Goal: Find specific page/section: Find specific page/section

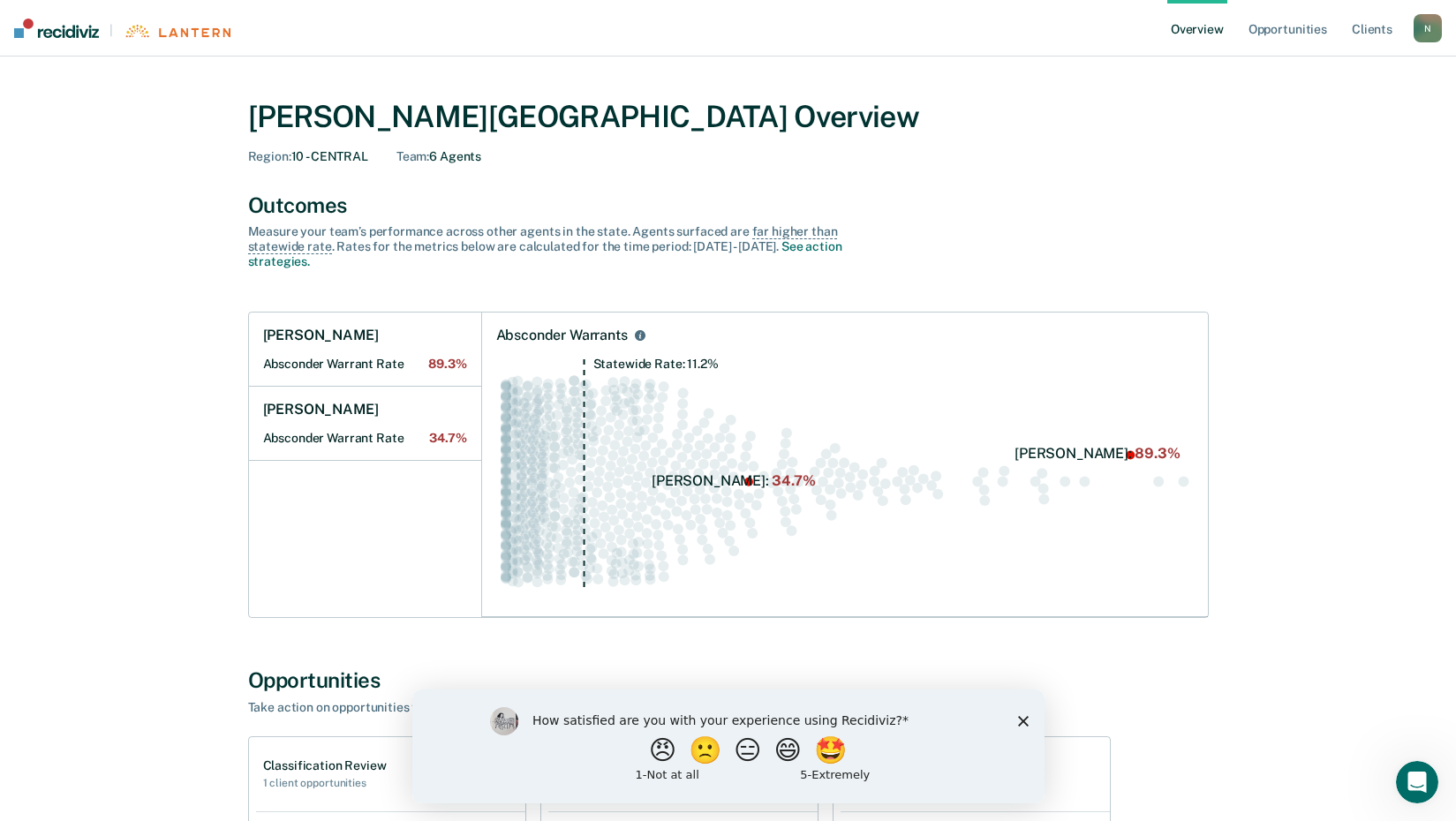
click at [1021, 714] on div "How satisfied are you with your experience using Recidiviz? 😠 🙁 😑 😄 🤩 1 - Not a…" at bounding box center [727, 746] width 632 height 114
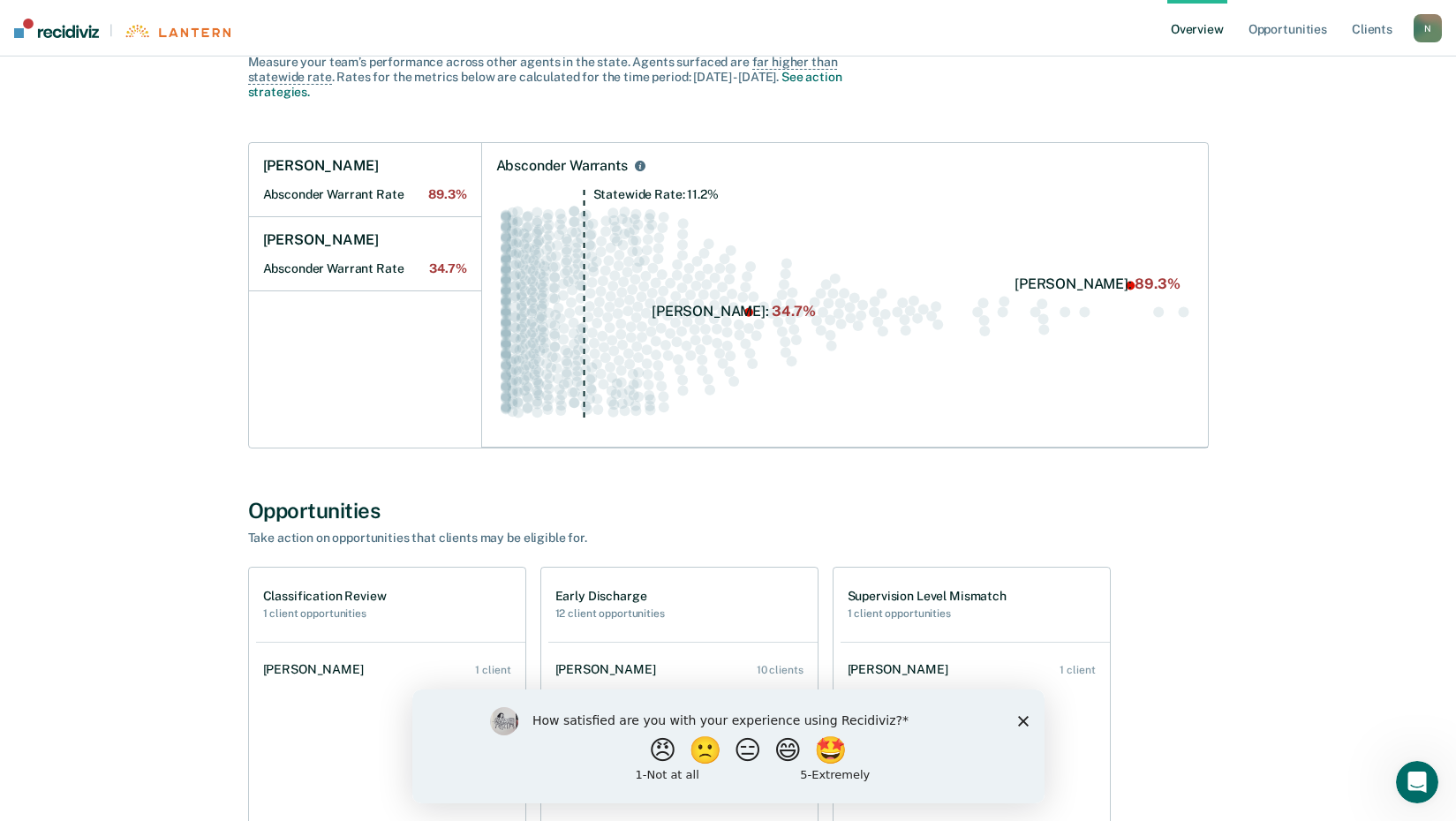
scroll to position [177, 0]
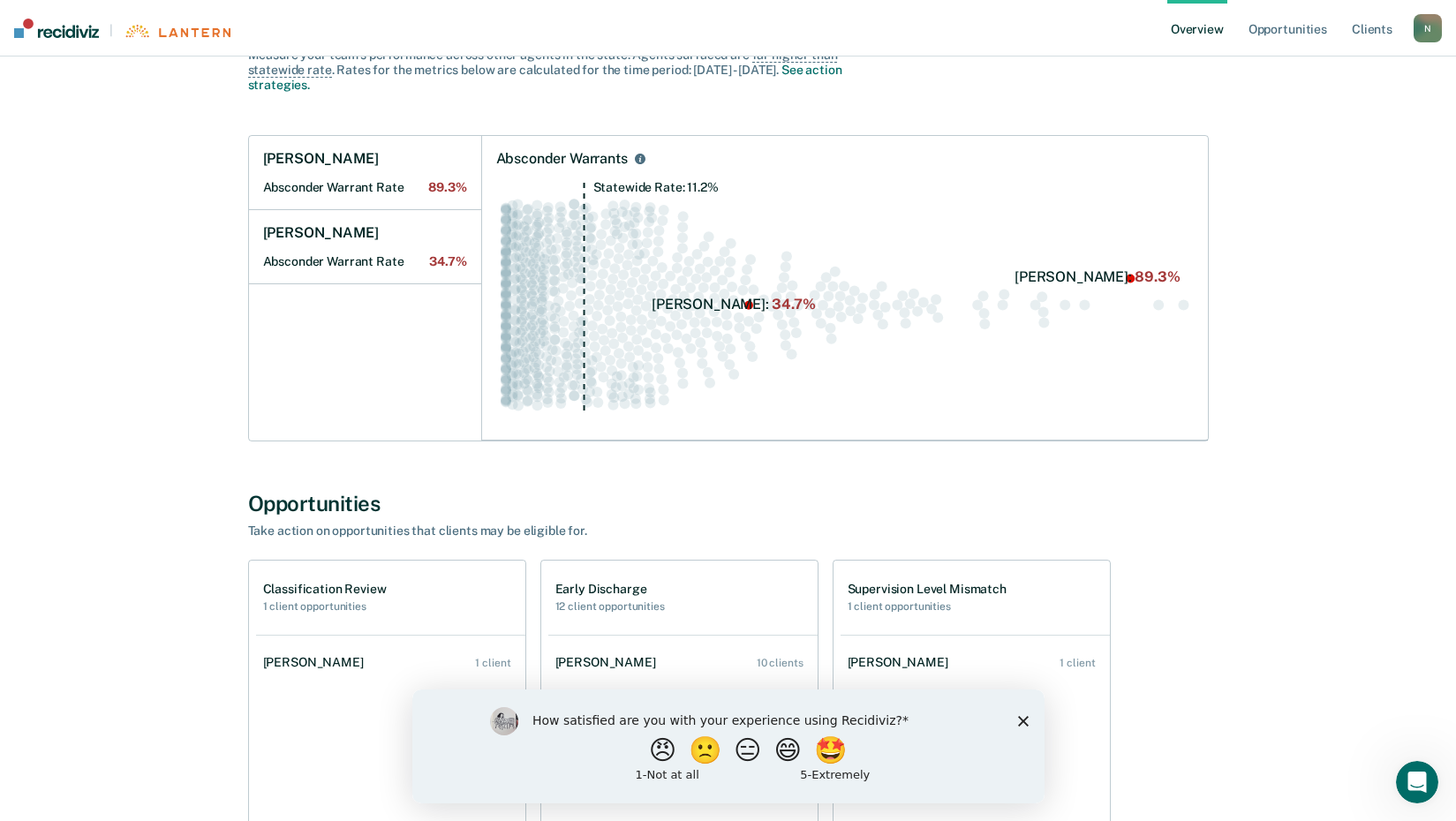
drag, startPoint x: 1024, startPoint y: 719, endPoint x: 1021, endPoint y: 699, distance: 20.2
click at [1023, 719] on polygon "Close survey" at bounding box center [1022, 720] width 10 height 10
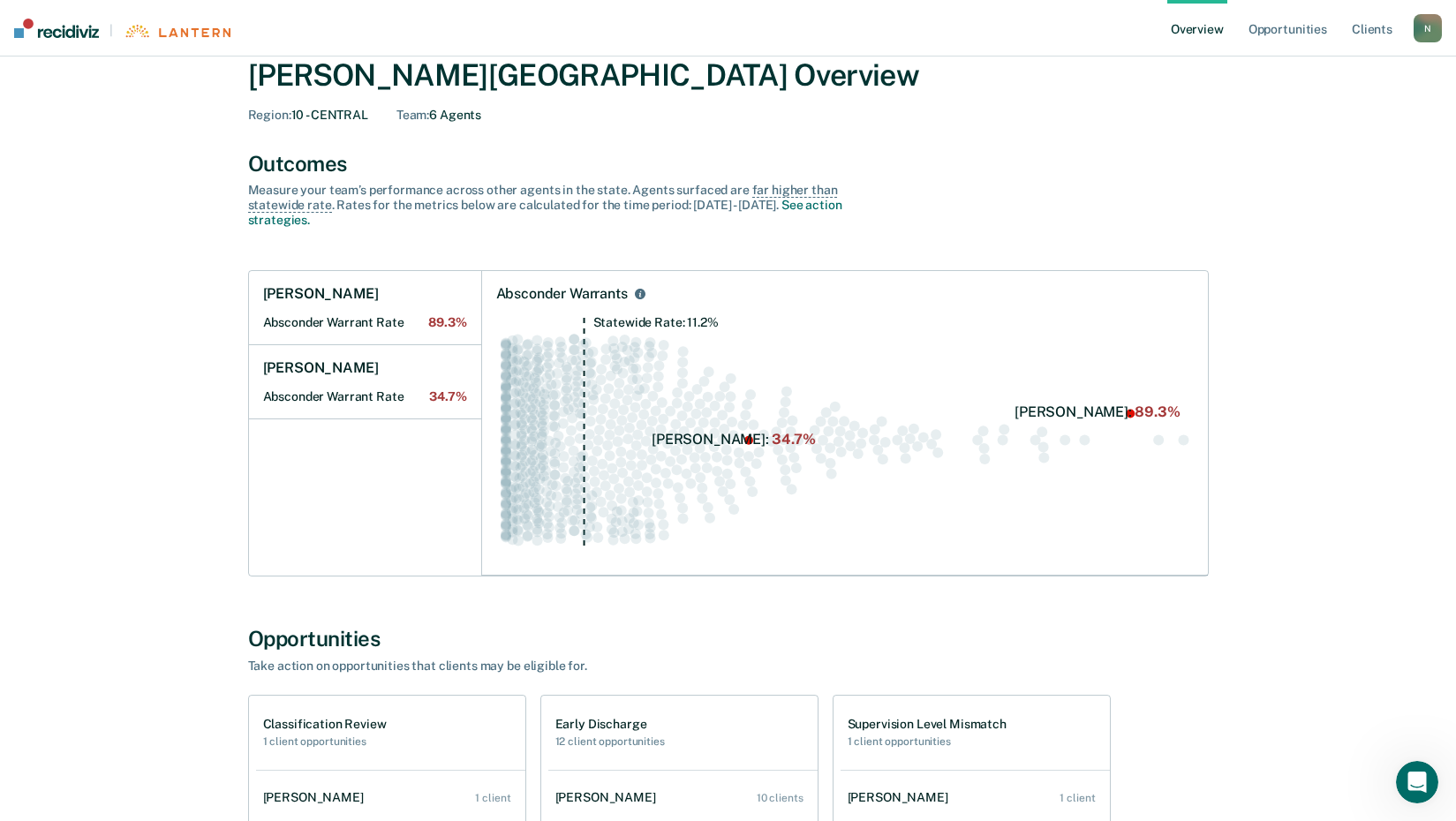
scroll to position [0, 0]
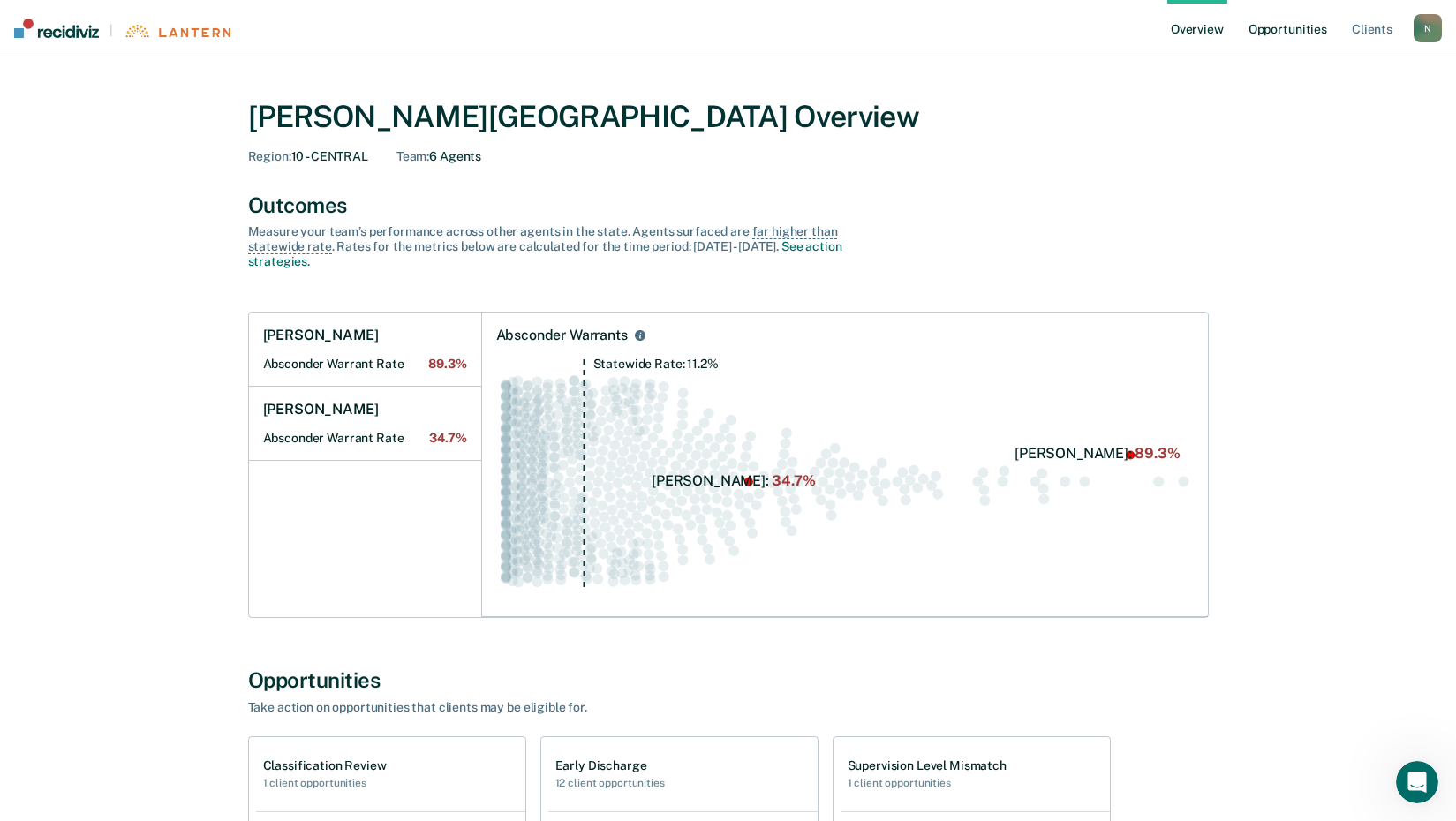
click at [1289, 33] on link "Opportunities" at bounding box center [1288, 28] width 86 height 57
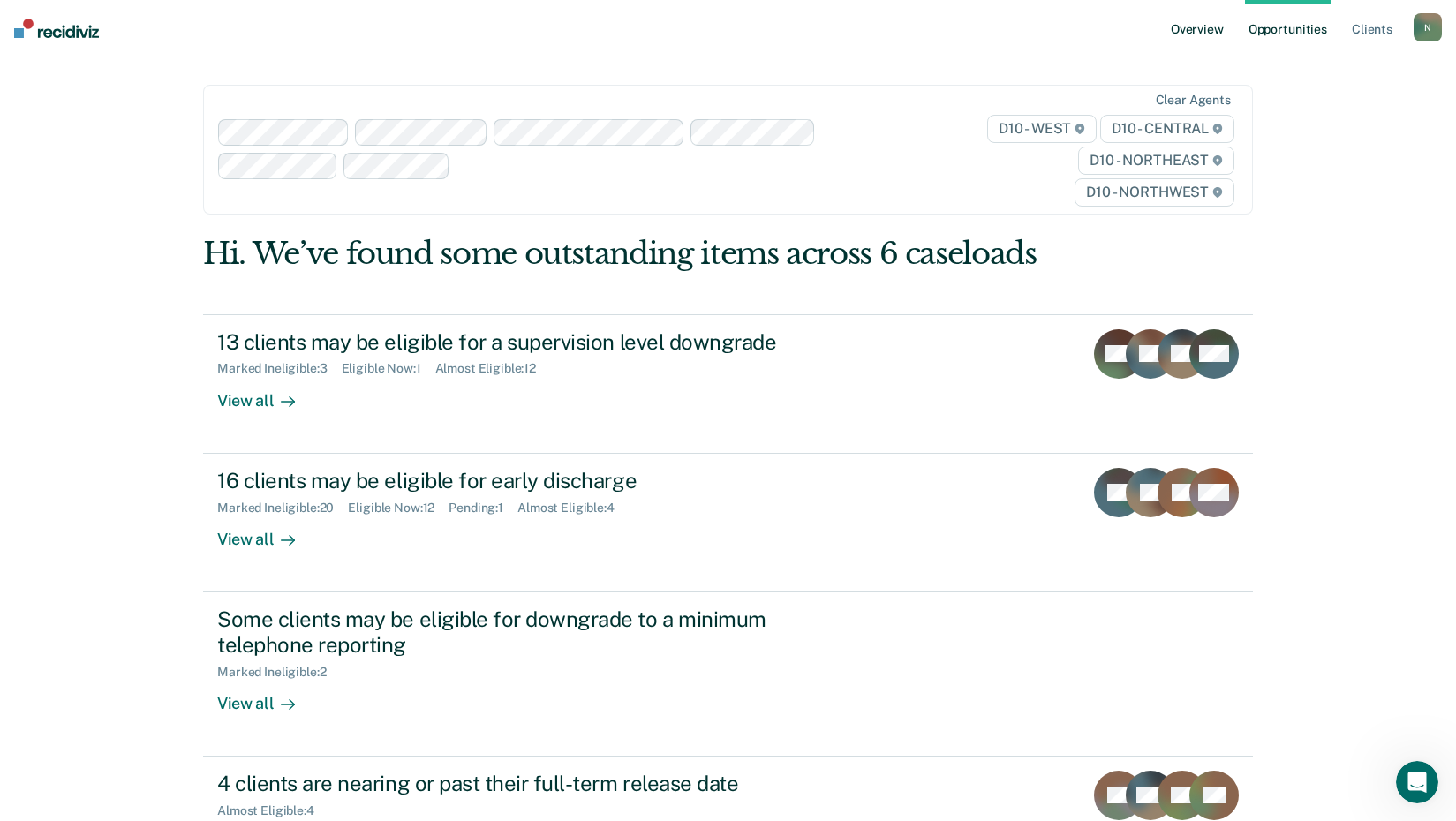
click at [1200, 28] on link "Overview" at bounding box center [1196, 28] width 60 height 57
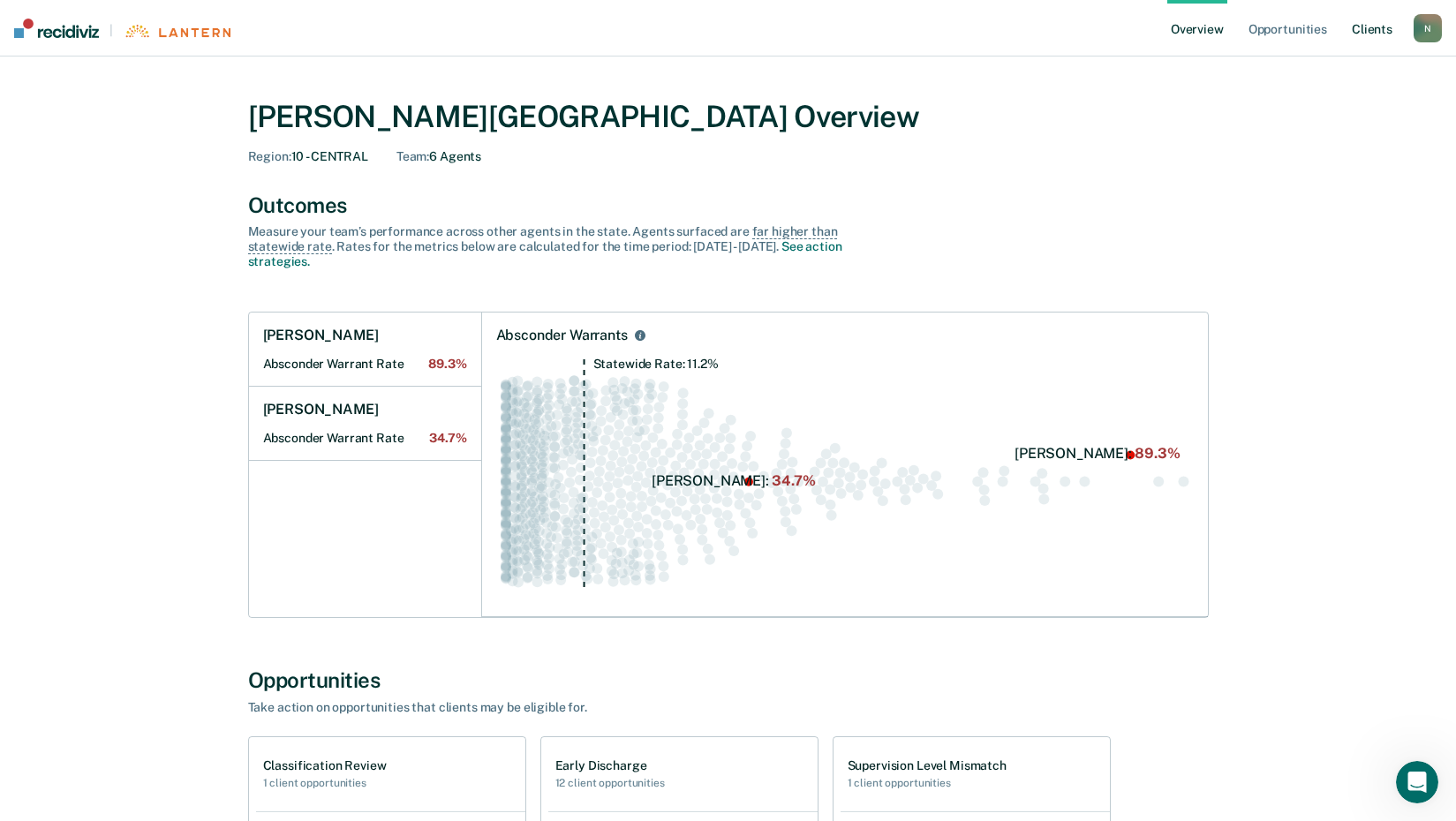
click at [1365, 33] on link "Client s" at bounding box center [1371, 28] width 47 height 57
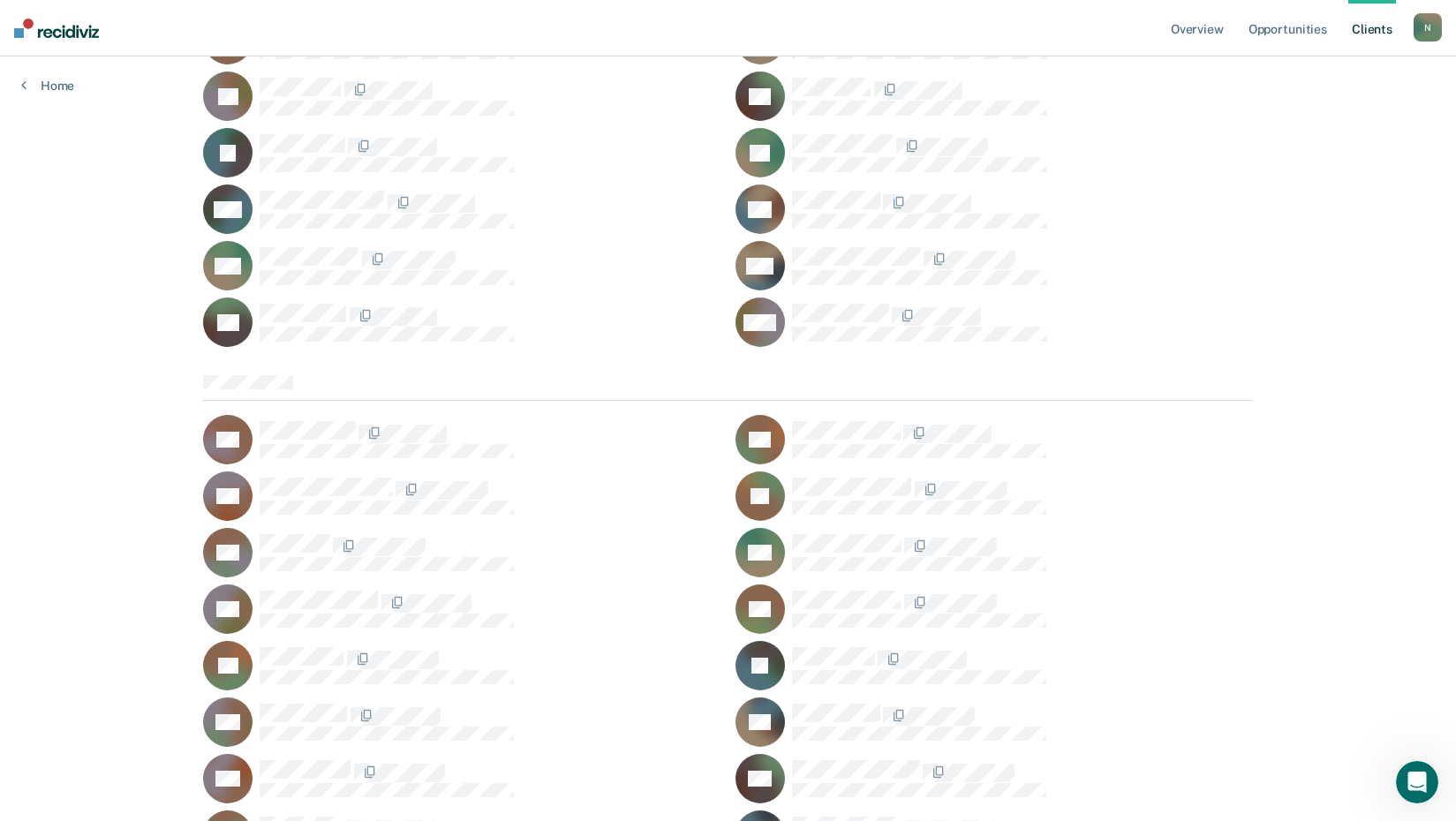
scroll to position [1678, 0]
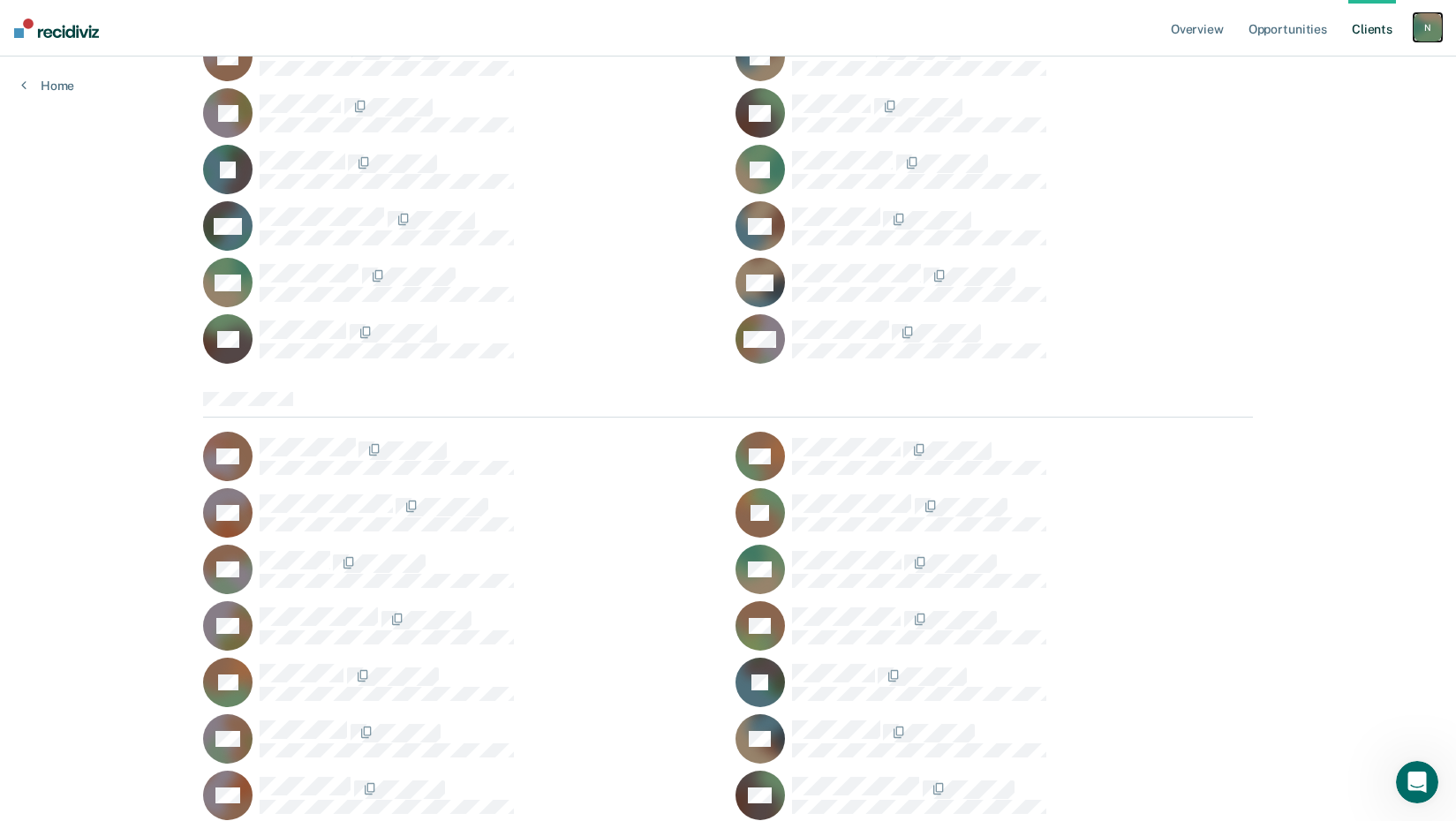
click at [1423, 36] on div "N" at bounding box center [1427, 27] width 28 height 28
click at [1249, 104] on div at bounding box center [1022, 106] width 461 height 23
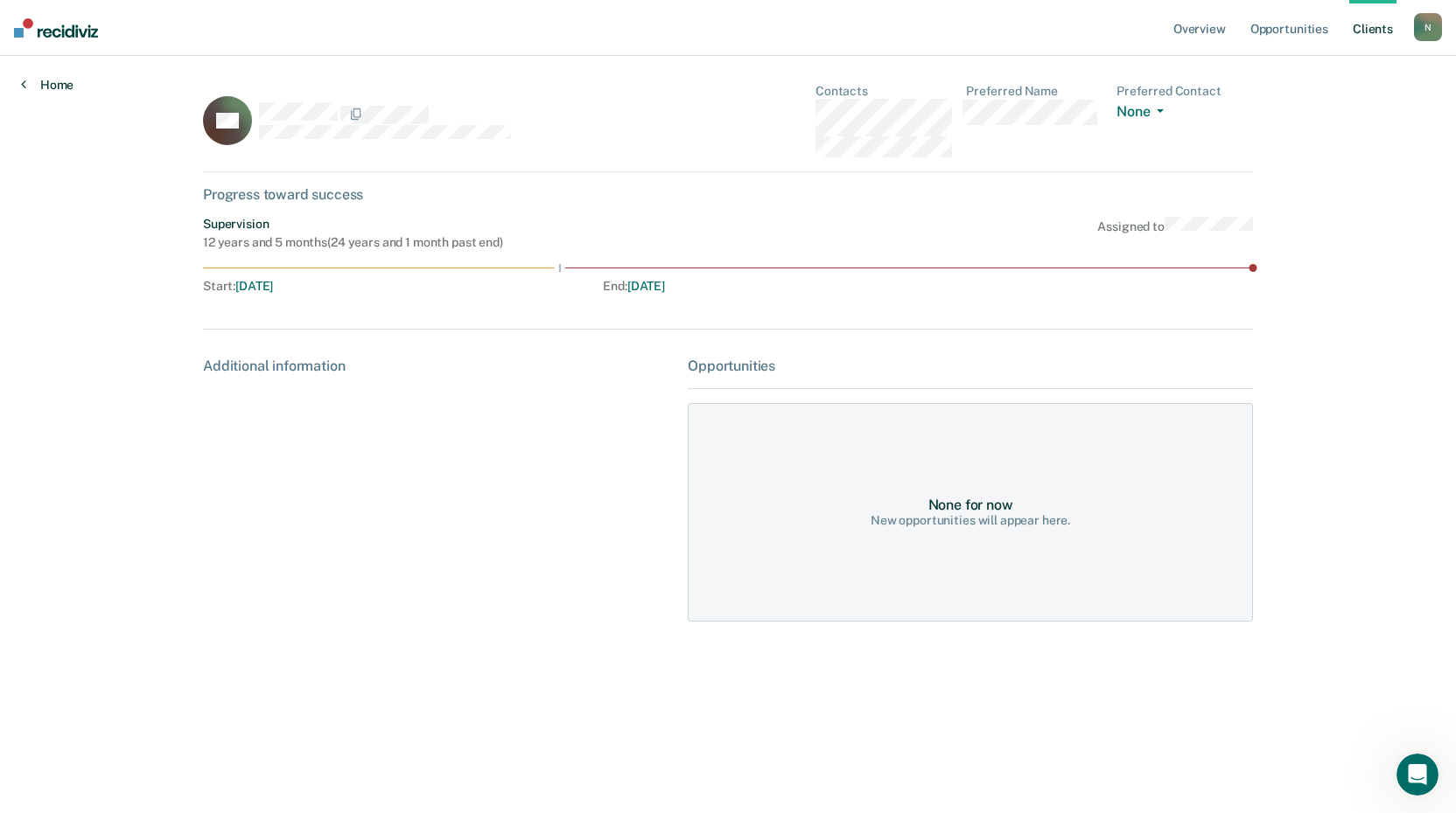
click at [21, 79] on icon at bounding box center [24, 84] width 6 height 14
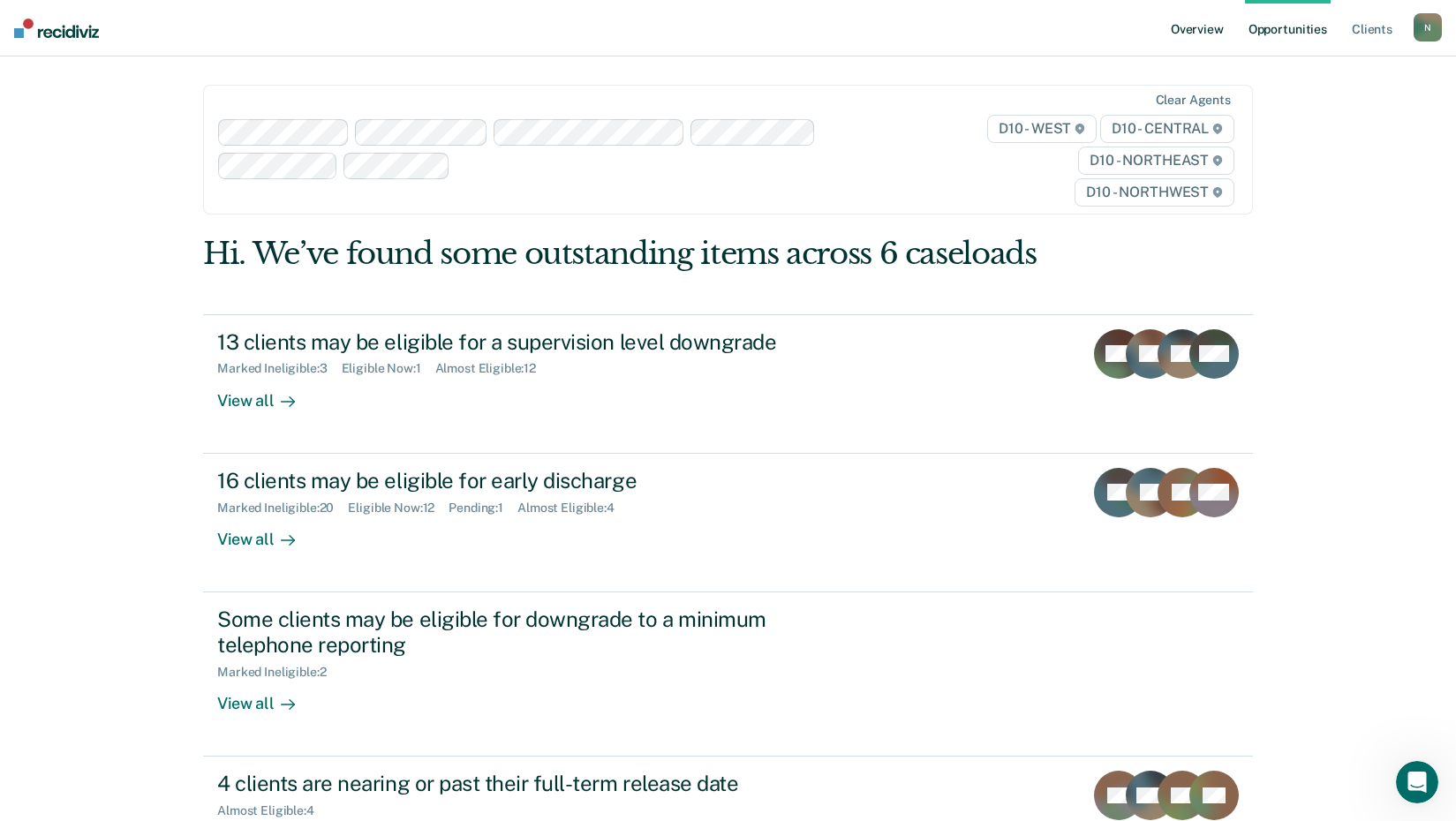
click at [1219, 34] on link "Overview" at bounding box center [1196, 28] width 60 height 57
